Goal: Information Seeking & Learning: Learn about a topic

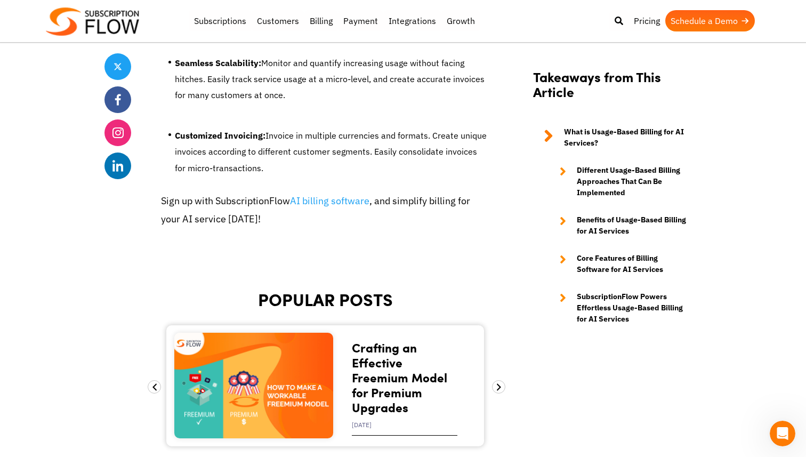
scroll to position [5629, 0]
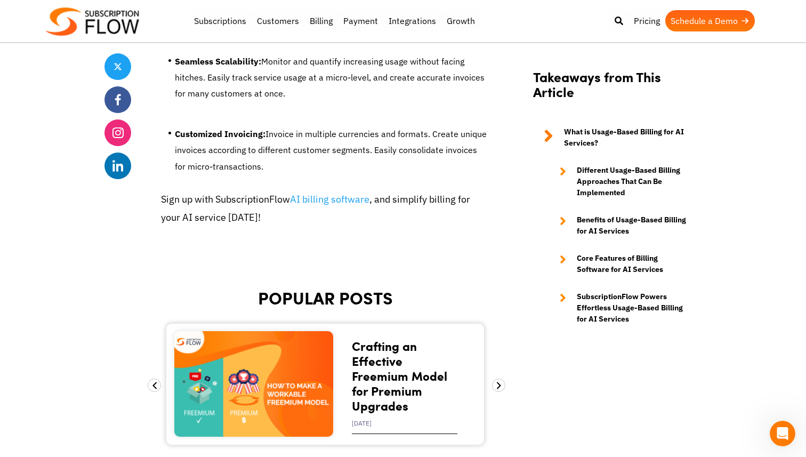
click at [679, 19] on link "Schedule a Demo" at bounding box center [710, 20] width 90 height 21
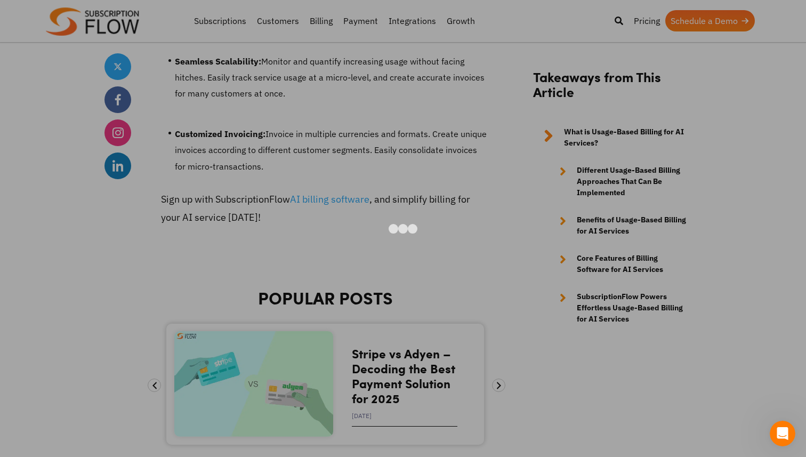
click at [498, 32] on div at bounding box center [403, 228] width 806 height 457
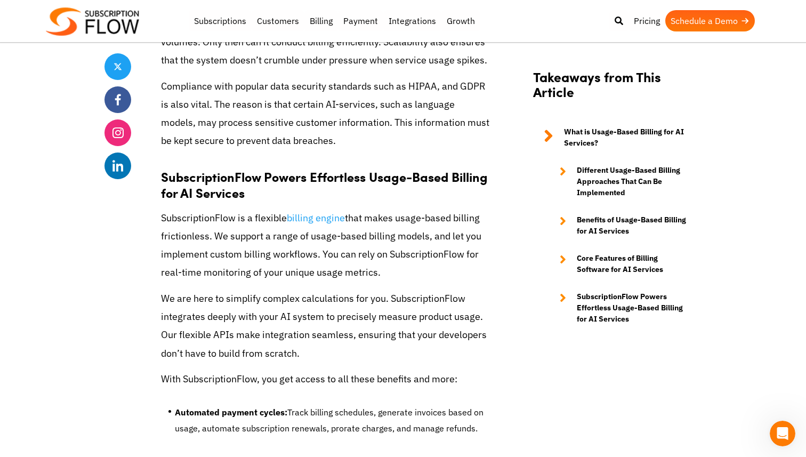
scroll to position [4913, 0]
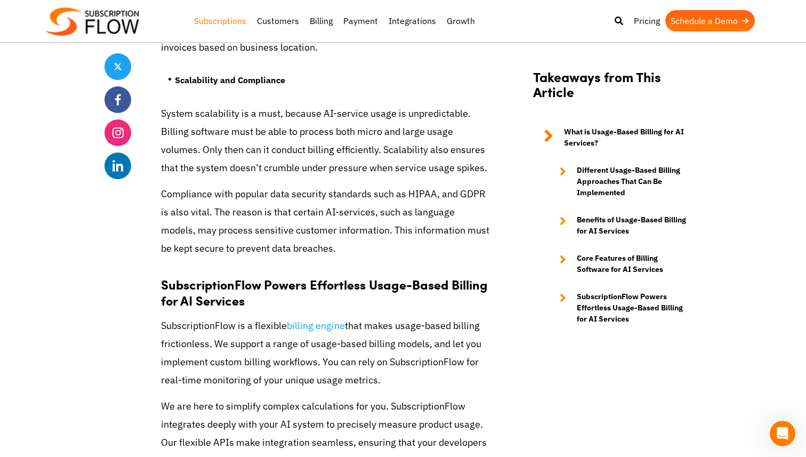
click at [213, 20] on link "Subscriptions" at bounding box center [220, 20] width 63 height 21
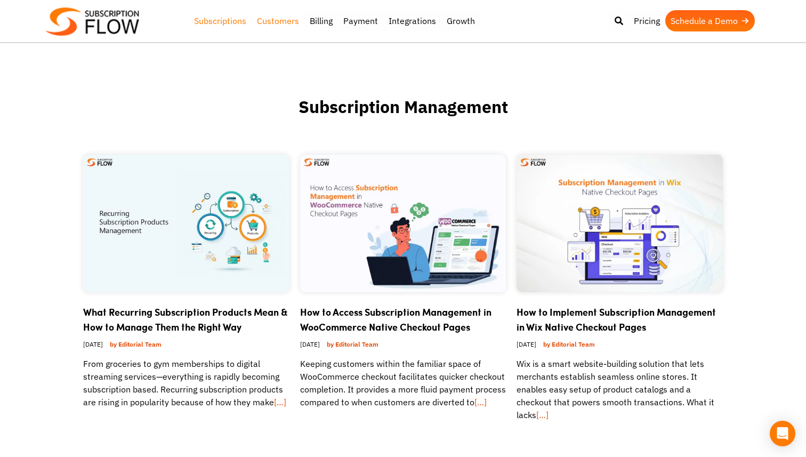
click at [287, 23] on link "Customers" at bounding box center [278, 20] width 53 height 21
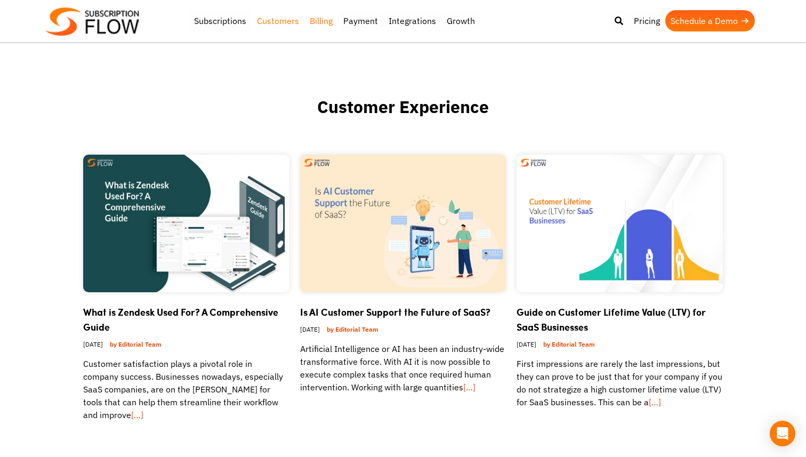
click at [324, 21] on link "Billing" at bounding box center [321, 20] width 34 height 21
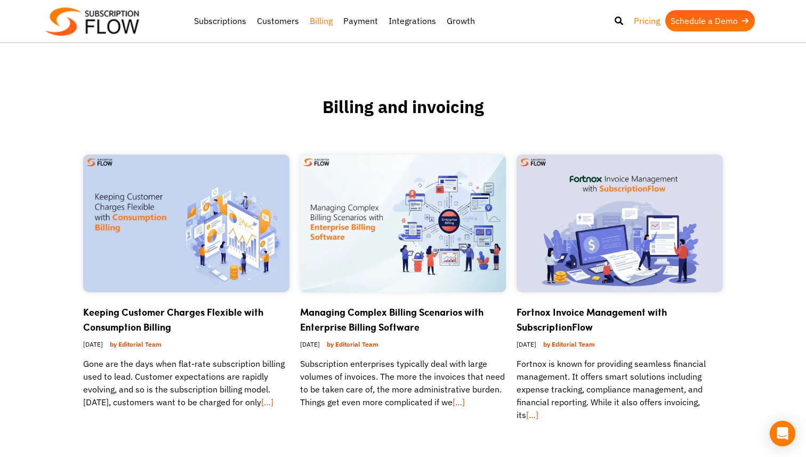
click at [643, 22] on link "Pricing" at bounding box center [646, 20] width 37 height 21
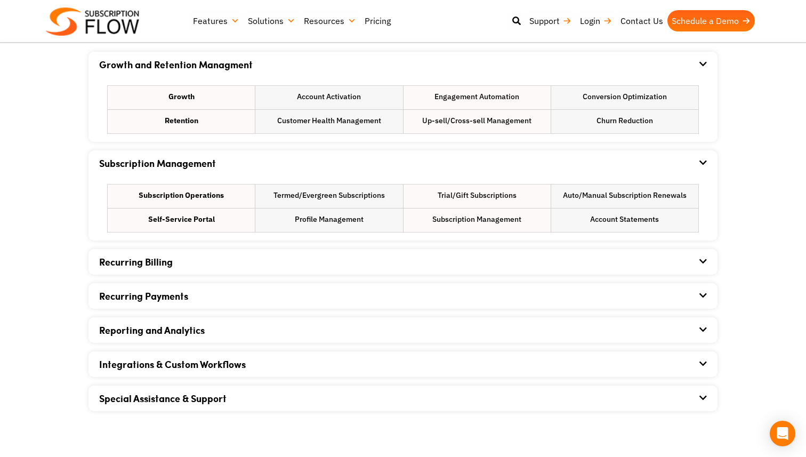
scroll to position [669, 0]
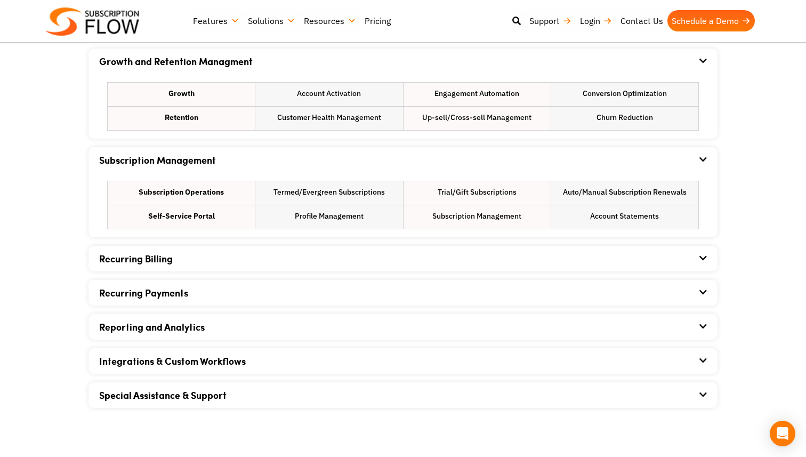
click at [626, 244] on div "Growth and Retention Managment Growth Account Activation Engagement Automation …" at bounding box center [402, 228] width 629 height 359
click at [621, 254] on div "Recurring Billing" at bounding box center [403, 259] width 608 height 26
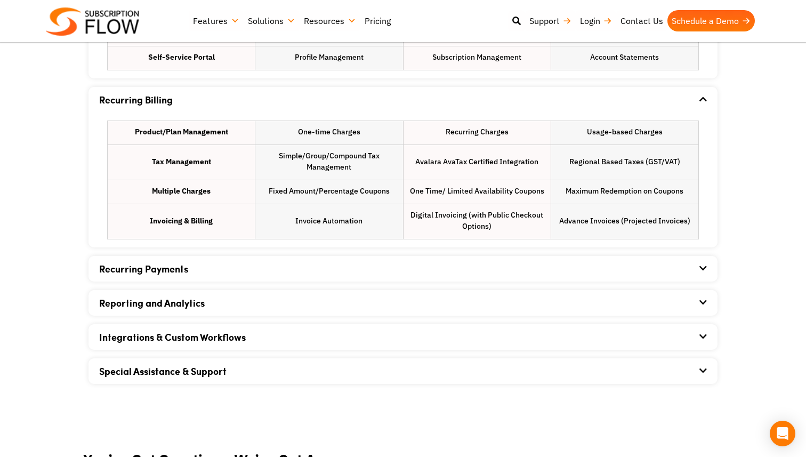
scroll to position [830, 0]
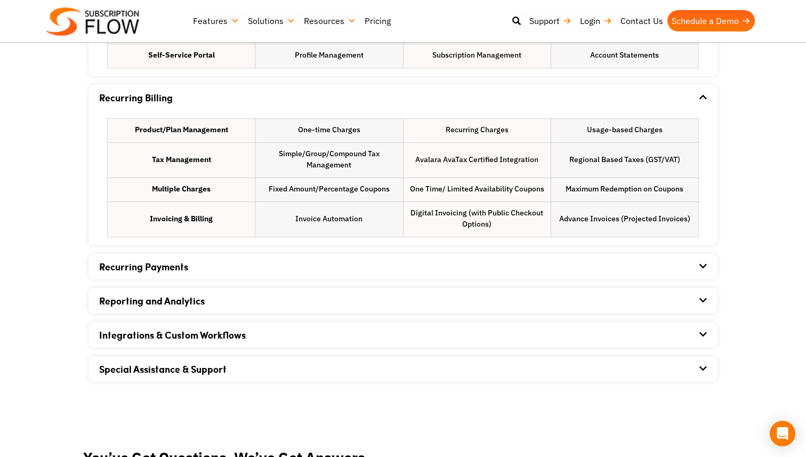
click at [605, 296] on div "Reporting and Analytics" at bounding box center [403, 301] width 608 height 26
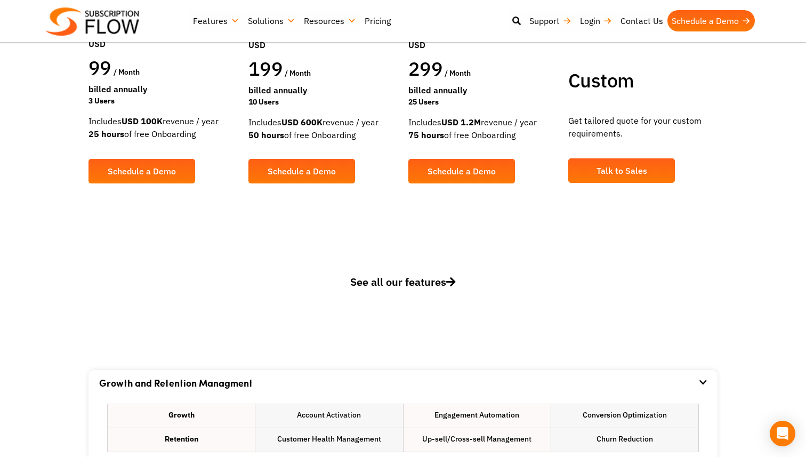
scroll to position [0, 0]
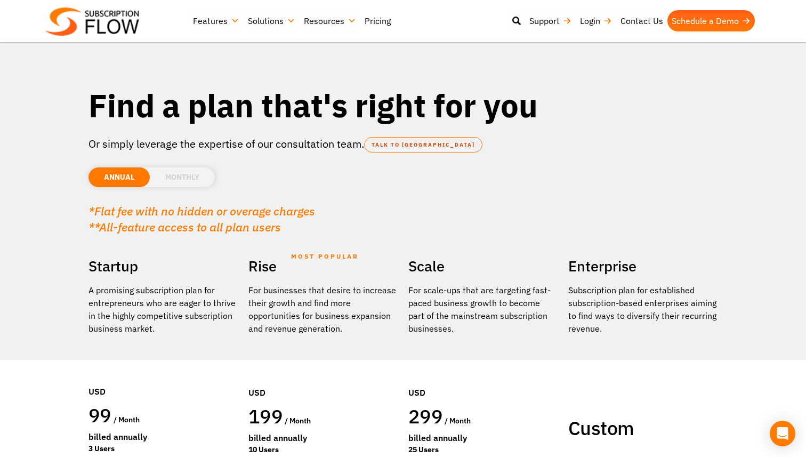
click at [289, 261] on h2 "Rise MOST POPULAR" at bounding box center [322, 266] width 149 height 25
click at [287, 223] on p "*Flat fee with no hidden or overage charges **All-feature access to all plan us…" at bounding box center [402, 219] width 629 height 32
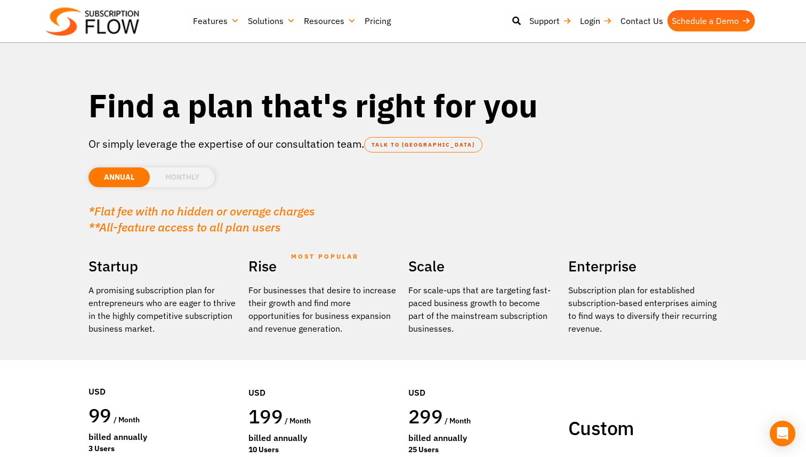
click at [281, 209] on em "*Flat fee with no hidden or overage charges" at bounding box center [201, 210] width 227 height 15
click at [281, 211] on em "*Flat fee with no hidden or overage charges" at bounding box center [201, 210] width 227 height 15
click at [280, 133] on div "Find a plan that's right for you" at bounding box center [402, 110] width 629 height 51
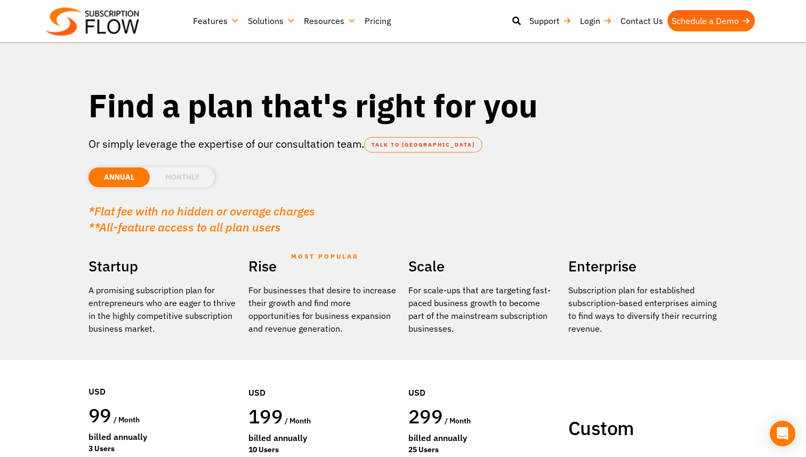
click at [281, 115] on h1 "Find a plan that's right for you" at bounding box center [402, 105] width 629 height 40
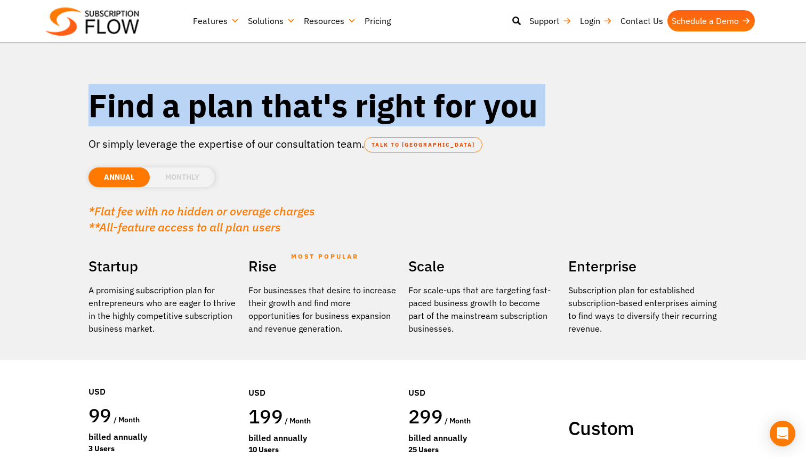
click at [281, 115] on h1 "Find a plan that's right for you" at bounding box center [402, 105] width 629 height 40
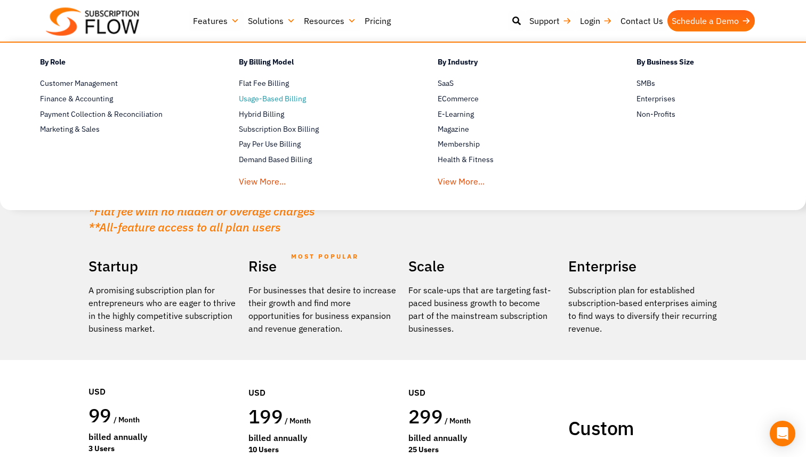
click at [276, 97] on span "Usage-Based Billing" at bounding box center [272, 98] width 67 height 11
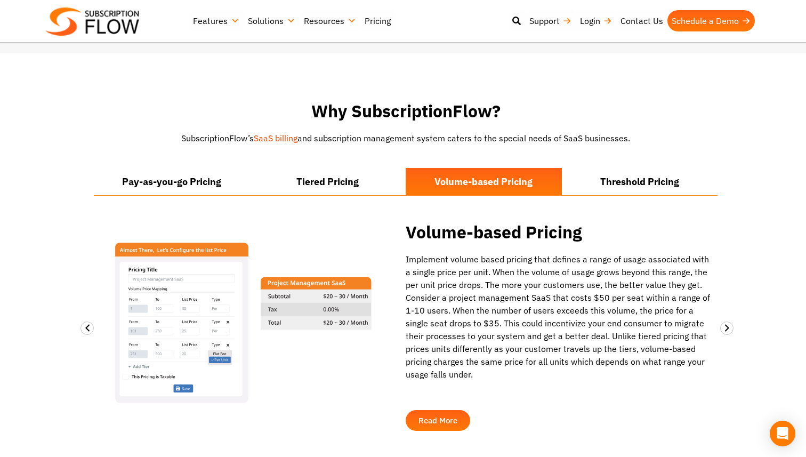
scroll to position [886, 0]
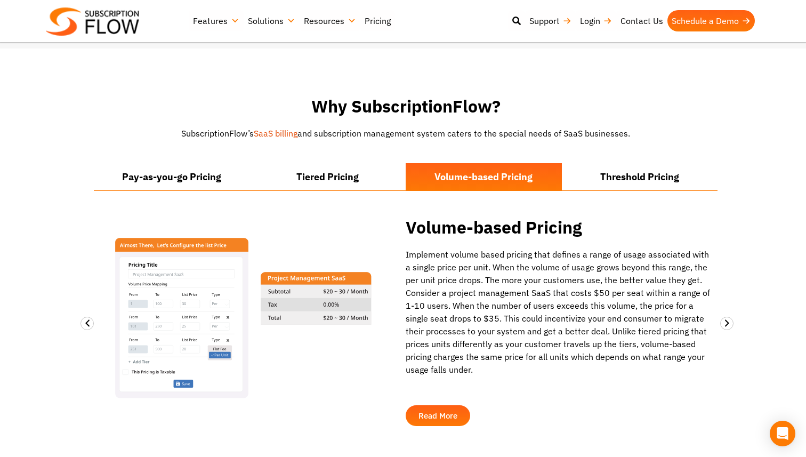
click at [338, 147] on div "Pay-as-you-go Pricing Tiered Pricing Volume-based Pricing Threshold Pricing Vol…" at bounding box center [406, 289] width 624 height 284
click at [329, 177] on div "Pay-as-you-go Pricing Tiered Pricing Volume-based Pricing Threshold Pricing" at bounding box center [406, 177] width 624 height 28
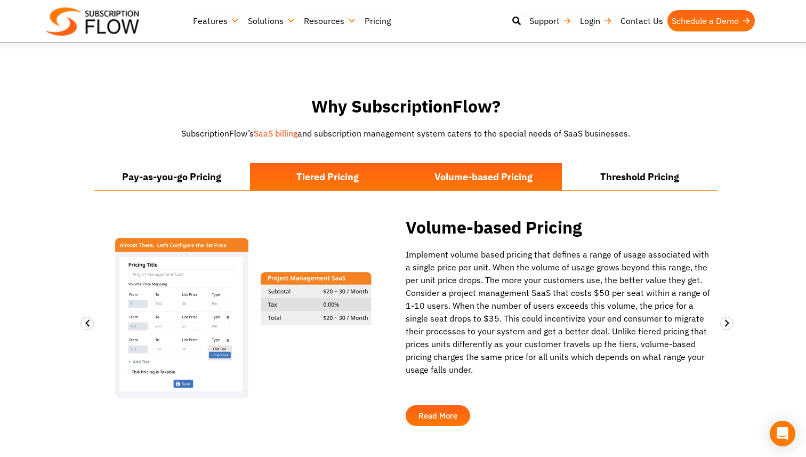
click at [313, 166] on li "Tiered Pricing" at bounding box center [328, 176] width 156 height 27
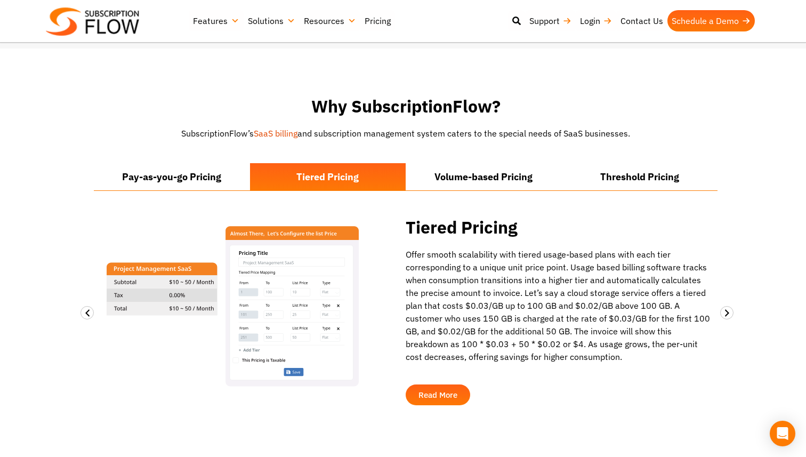
click at [233, 189] on div "Pay-as-you-go Pricing Tiered Pricing Volume-based Pricing Threshold Pricing Vol…" at bounding box center [406, 286] width 624 height 247
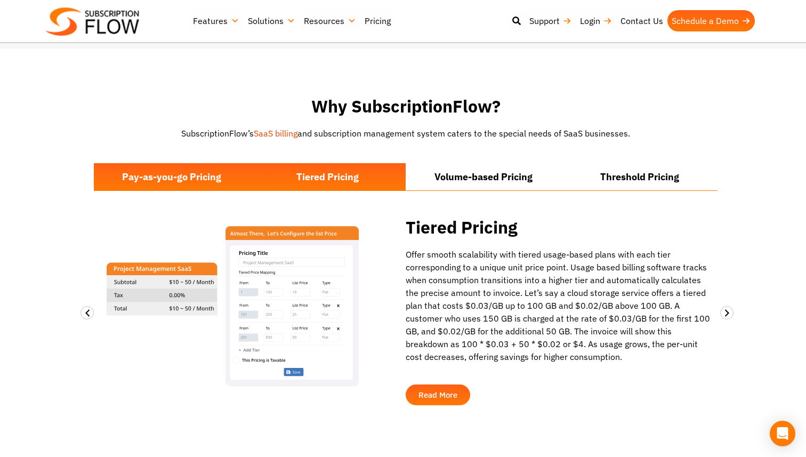
click at [233, 173] on li "Pay-as-you-go Pricing" at bounding box center [172, 176] width 156 height 27
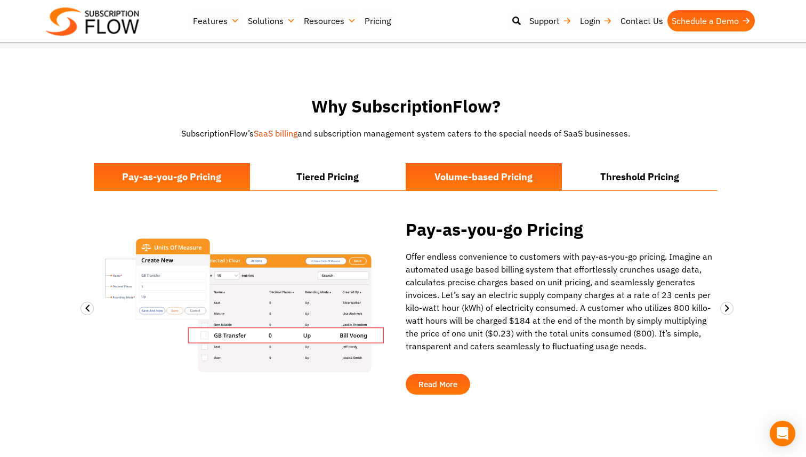
click at [497, 168] on li "Volume-based Pricing" at bounding box center [484, 176] width 156 height 27
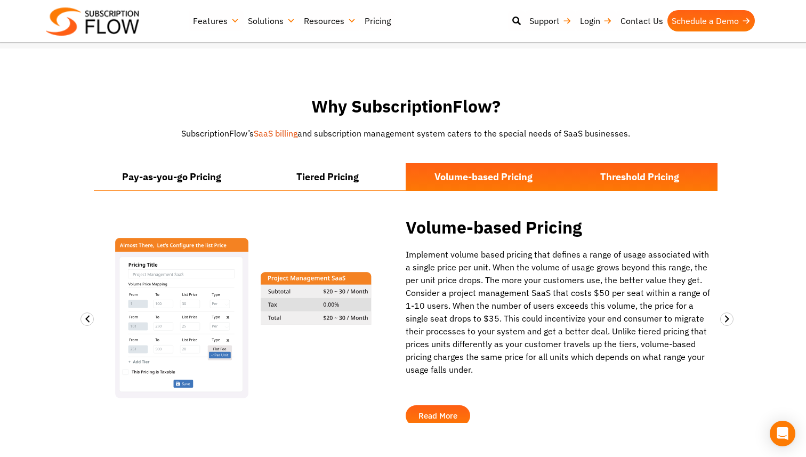
click at [630, 163] on li "Threshold Pricing" at bounding box center [640, 176] width 156 height 27
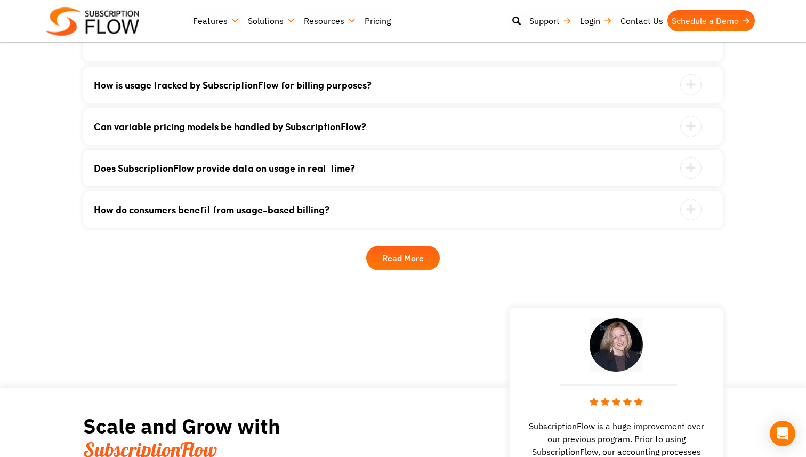
scroll to position [1868, 0]
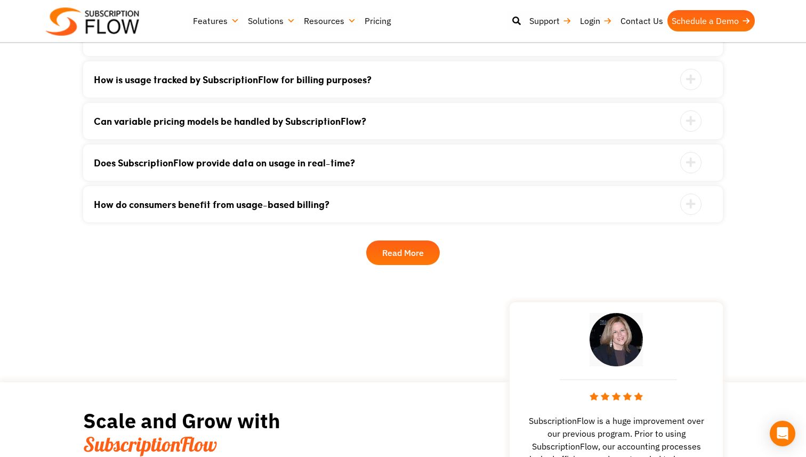
click at [616, 172] on div "What makes SubscriptionFlow’s usage-based billing so unique? SubscriptionFlow’s…" at bounding box center [403, 99] width 640 height 246
drag, startPoint x: 657, startPoint y: 196, endPoint x: 664, endPoint y: 196, distance: 6.9
click at [662, 199] on link "How do consumers benefit from usage-based billing?" at bounding box center [390, 204] width 592 height 10
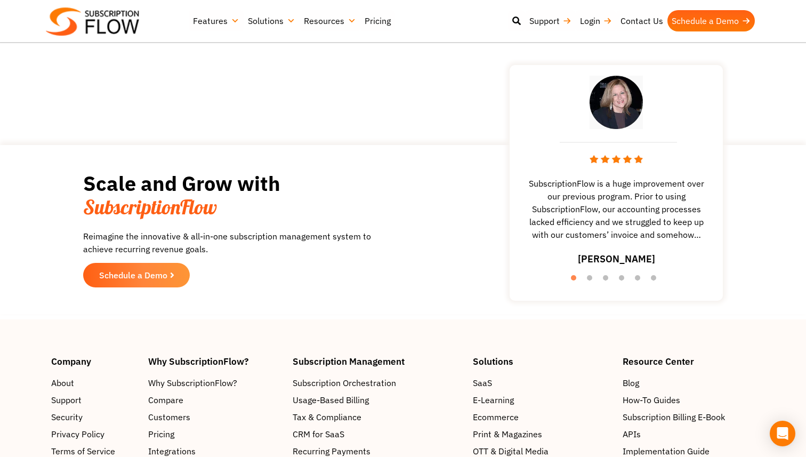
scroll to position [2109, 0]
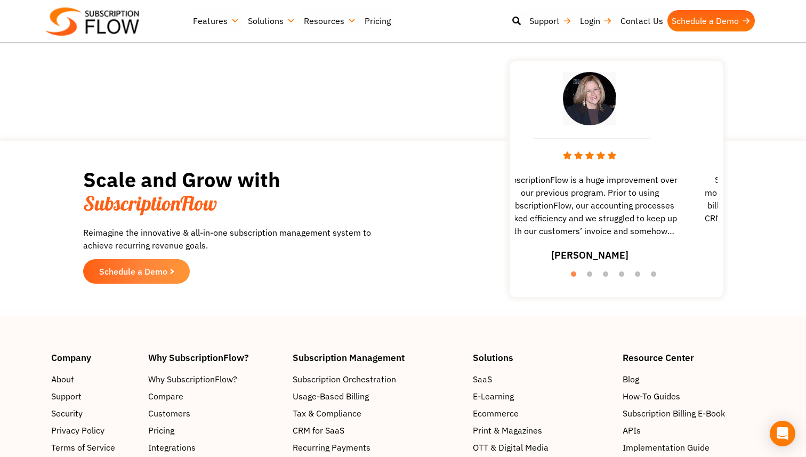
drag, startPoint x: 638, startPoint y: 218, endPoint x: 562, endPoint y: 224, distance: 77.0
click at [563, 224] on span "SubscriptionFlow is a huge improvement over our previous program. Prior to usin…" at bounding box center [589, 205] width 203 height 64
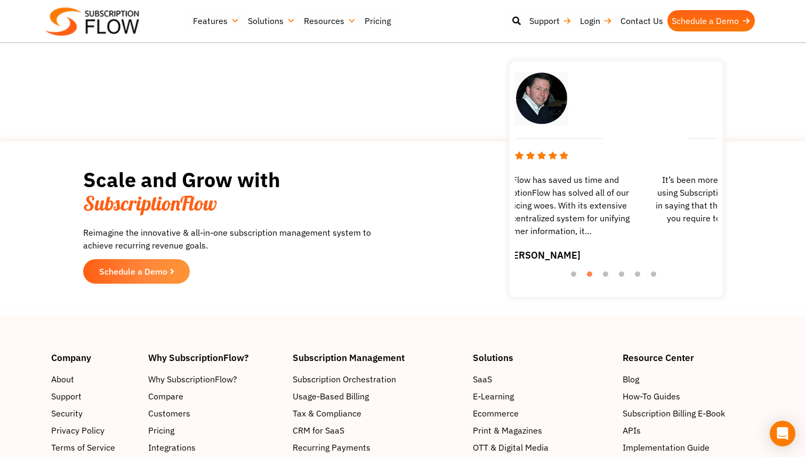
drag, startPoint x: 601, startPoint y: 212, endPoint x: 467, endPoint y: 230, distance: 134.9
click at [473, 228] on div "Scale and Grow with SubscriptionFlow Reimagine the innovative & all-in-one subs…" at bounding box center [403, 226] width 640 height 158
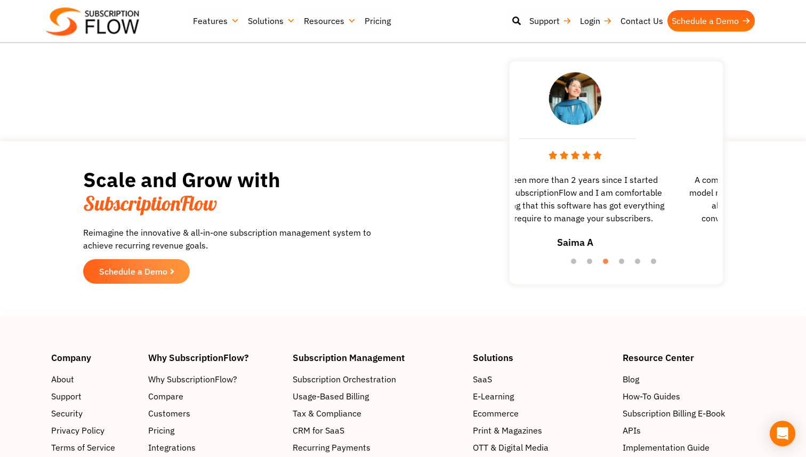
drag, startPoint x: 631, startPoint y: 207, endPoint x: 515, endPoint y: 226, distance: 117.8
click at [520, 223] on div "It’s been more than 2 years since I started using SubscriptionFlow and I am com…" at bounding box center [575, 165] width 203 height 196
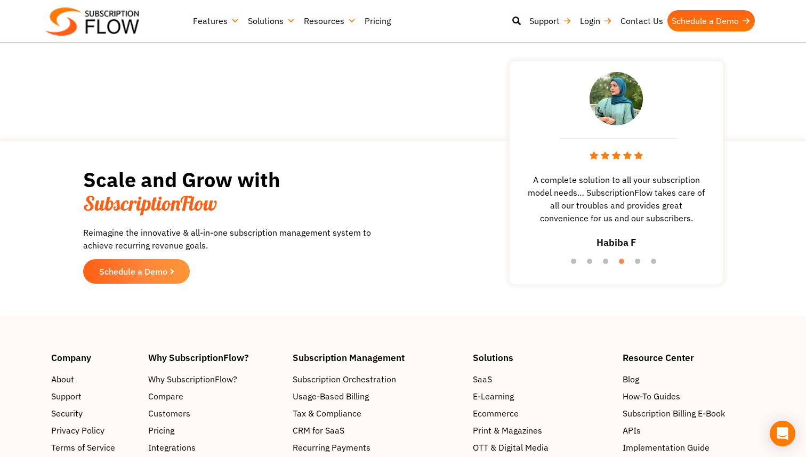
drag, startPoint x: 640, startPoint y: 212, endPoint x: 535, endPoint y: 212, distance: 105.0
click at [535, 212] on span "A complete solution to all your subscription model needs… SubscriptionFlow take…" at bounding box center [616, 198] width 203 height 51
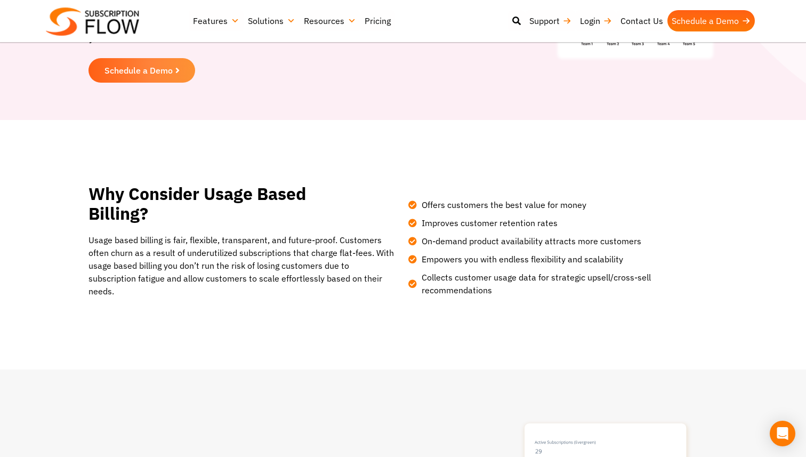
scroll to position [235, 0]
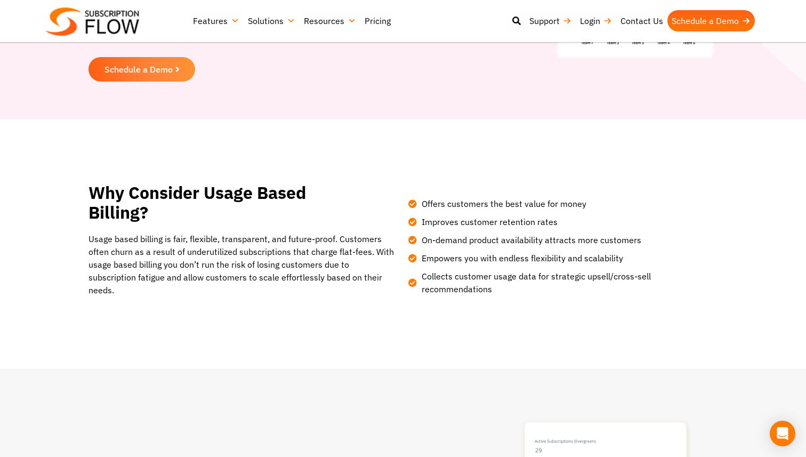
click at [468, 217] on span "Improves customer retention rates" at bounding box center [488, 221] width 139 height 13
click at [473, 201] on span "Offers customers the best value for money" at bounding box center [502, 203] width 167 height 13
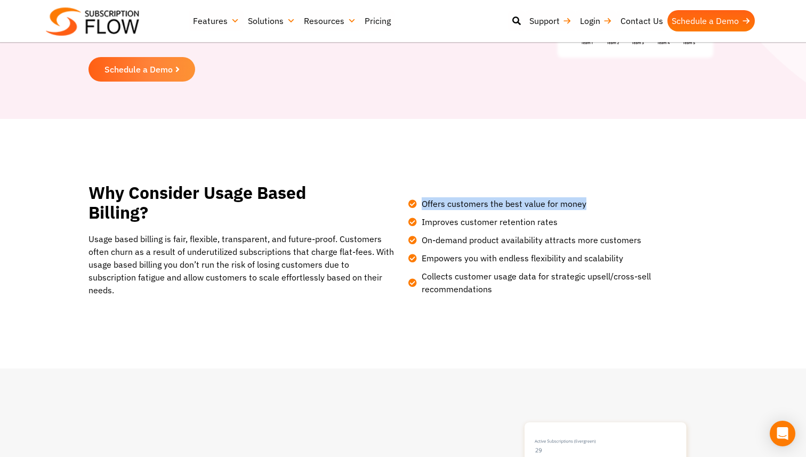
click at [473, 201] on span "Offers customers the best value for money" at bounding box center [502, 203] width 167 height 13
click at [340, 273] on span "Usage based billing is fair, flexible, transparent, and future-proof. Customers…" at bounding box center [240, 264] width 305 height 62
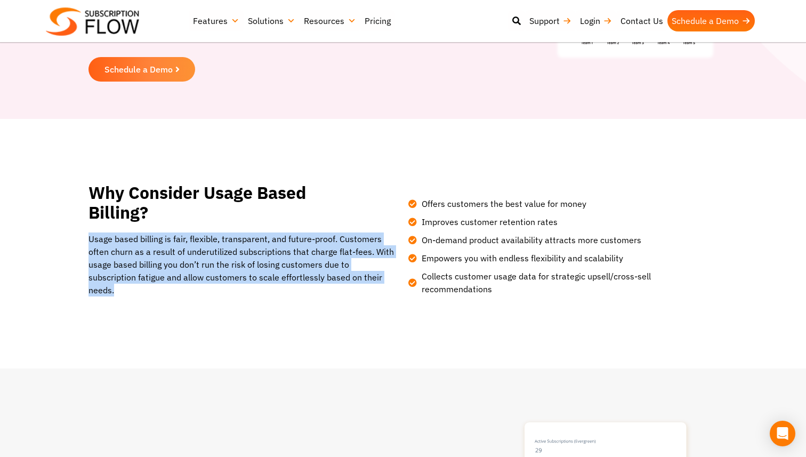
click at [340, 273] on span "Usage based billing is fair, flexible, transparent, and future-proof. Customers…" at bounding box center [240, 264] width 305 height 62
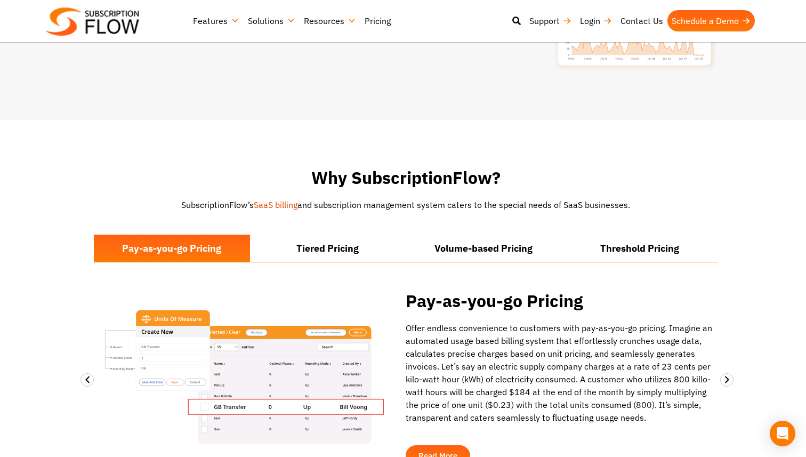
scroll to position [845, 0]
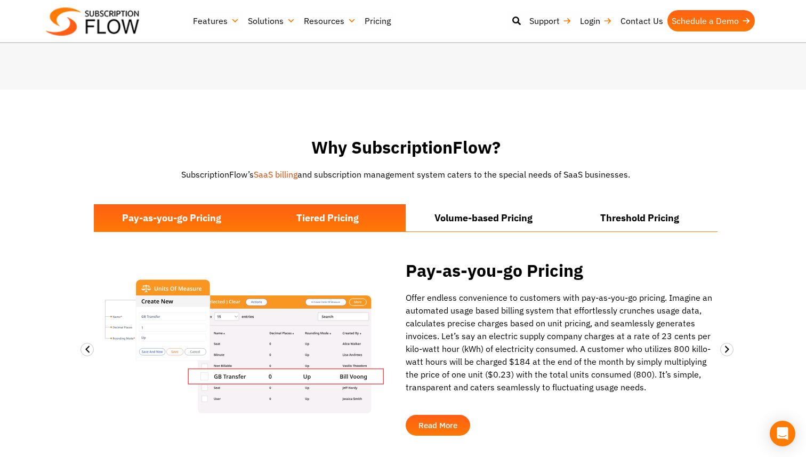
click at [358, 209] on li "Tiered Pricing" at bounding box center [328, 217] width 156 height 27
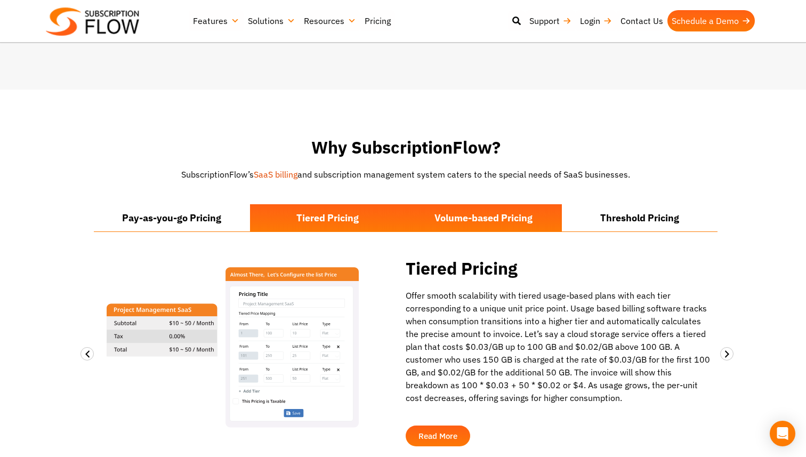
click at [443, 204] on li "Volume-based Pricing" at bounding box center [484, 217] width 156 height 27
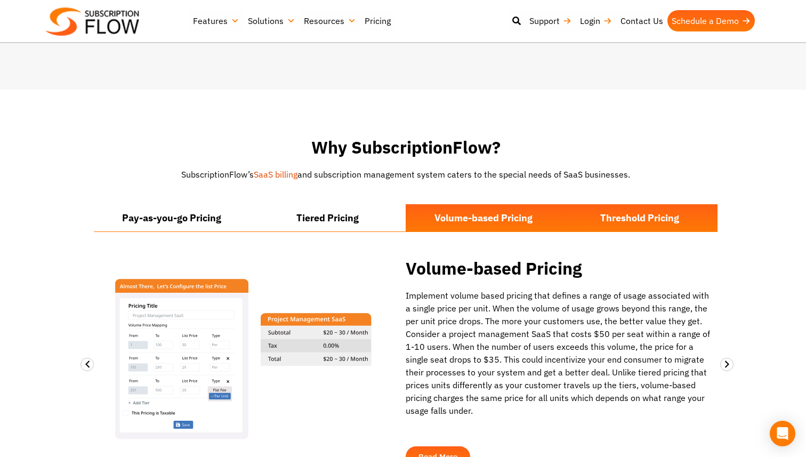
click at [609, 211] on li "Threshold Pricing" at bounding box center [640, 217] width 156 height 27
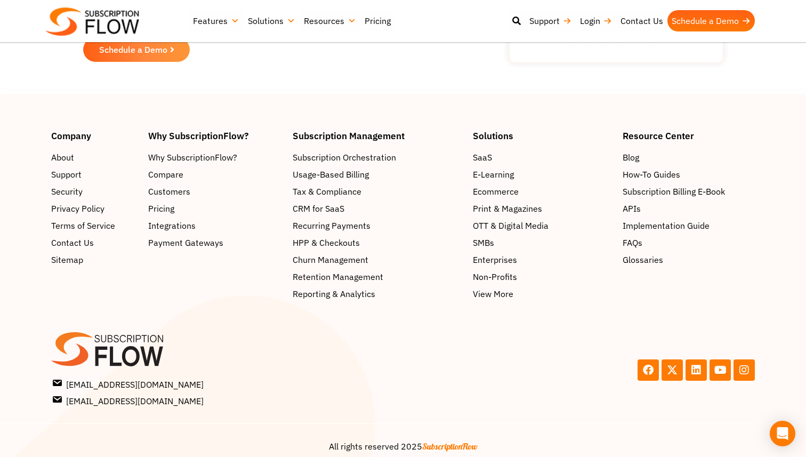
scroll to position [2332, 0]
